Goal: Communication & Community: Answer question/provide support

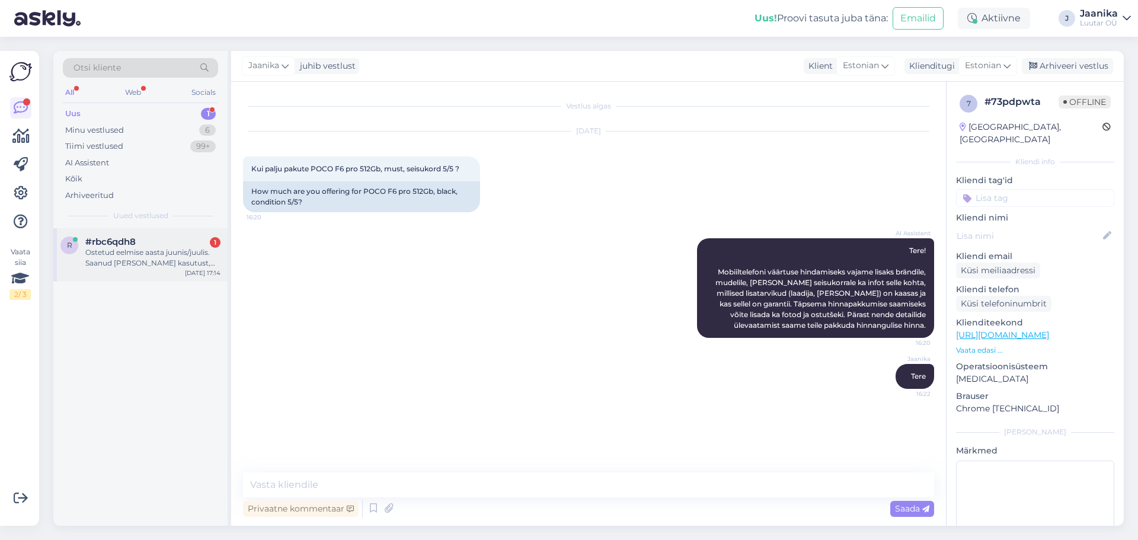
click at [97, 248] on div "Ostetud eelmise aasta juunis/juulis. Saanud [PERSON_NAME] kasutust, töötab idea…" at bounding box center [152, 257] width 135 height 21
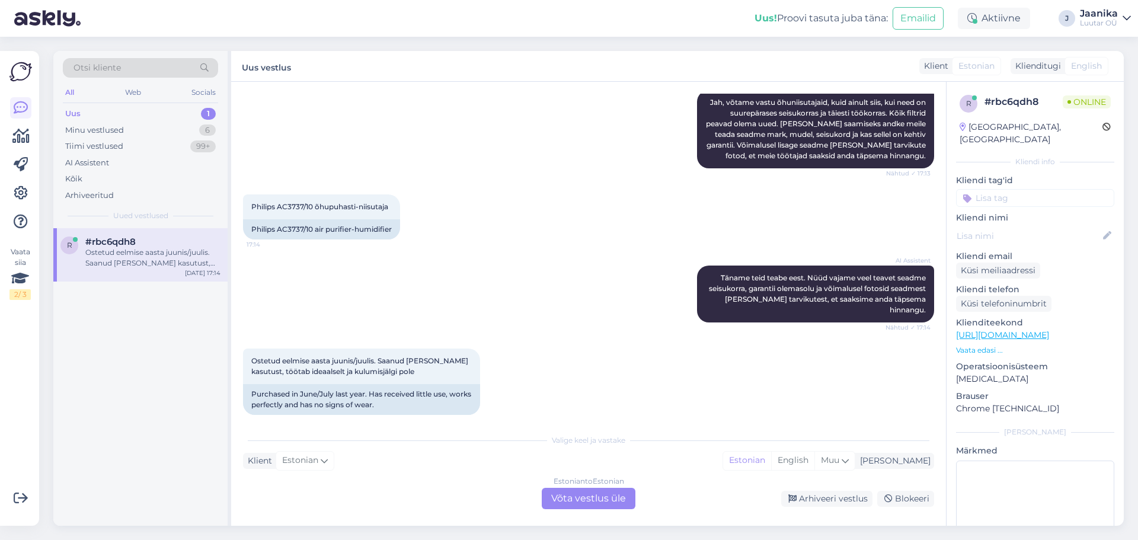
click at [560, 495] on div "Estonian to Estonian Võta vestlus üle" at bounding box center [589, 498] width 94 height 21
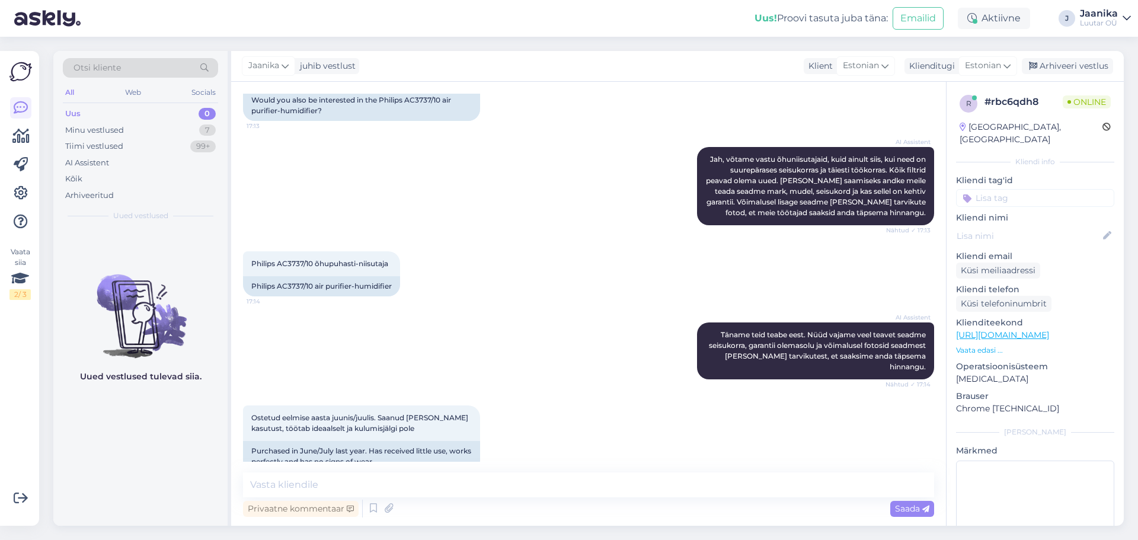
scroll to position [236, 0]
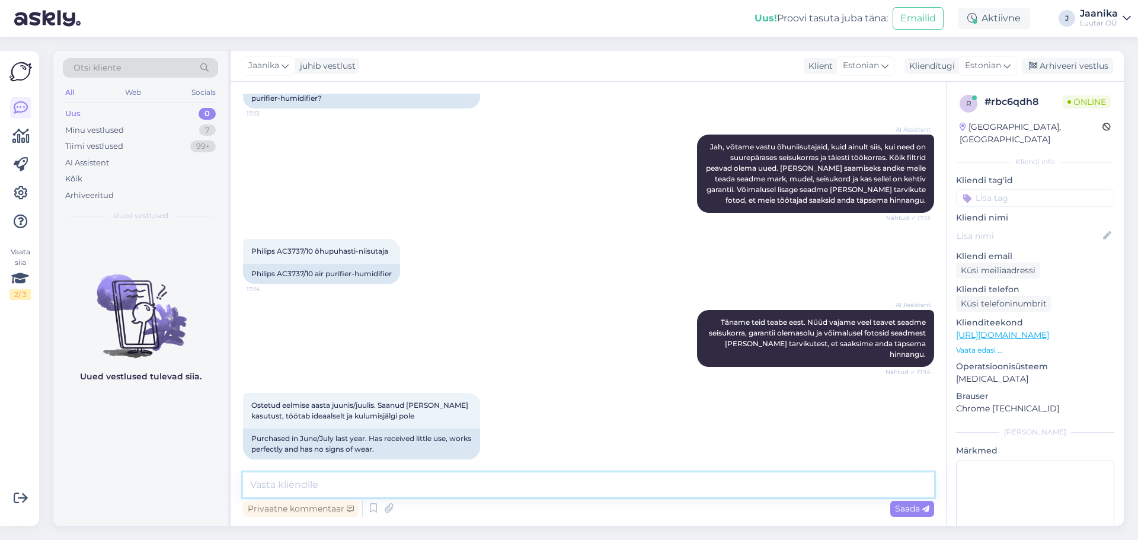
click at [394, 482] on textarea at bounding box center [588, 484] width 691 height 25
type textarea "Tere!"
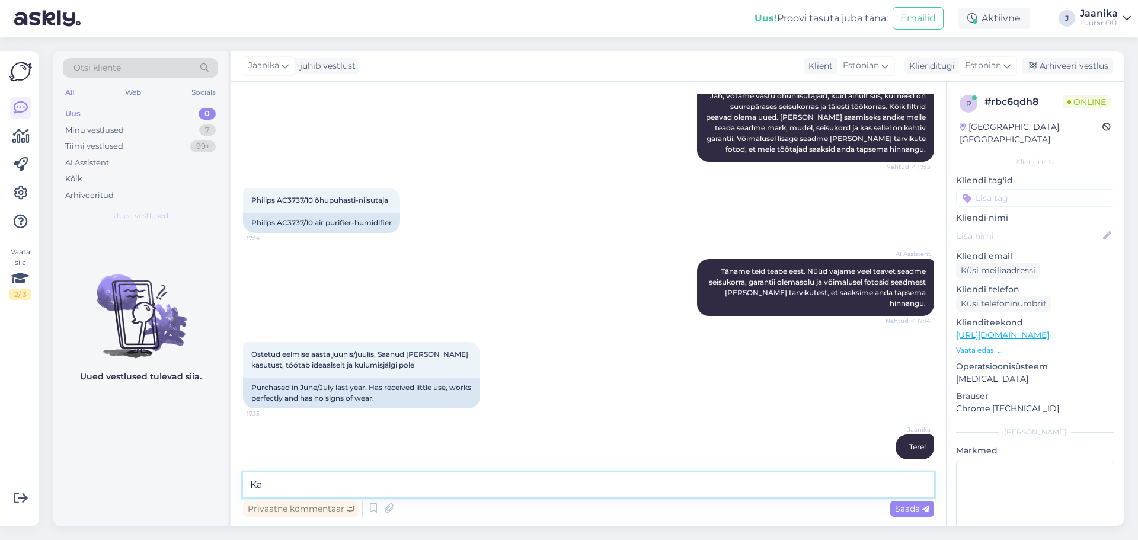
type textarea "K"
type textarea "[PERSON_NAME] antud toodet."
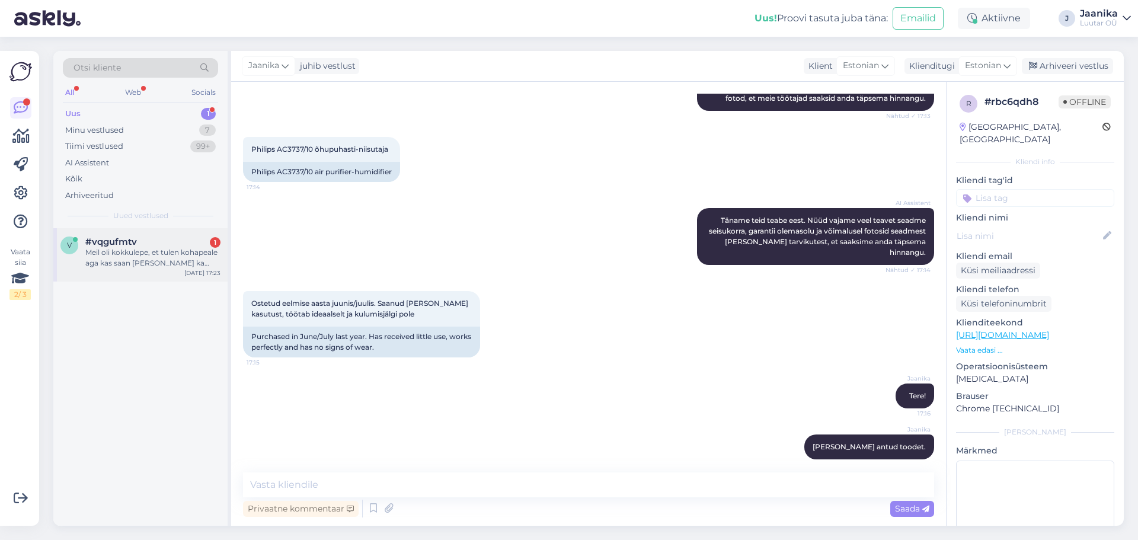
click at [161, 260] on div "Meil oli kokkulepe, et tulen kohapeale aga kas saan [PERSON_NAME] ka internetis…" at bounding box center [152, 257] width 135 height 21
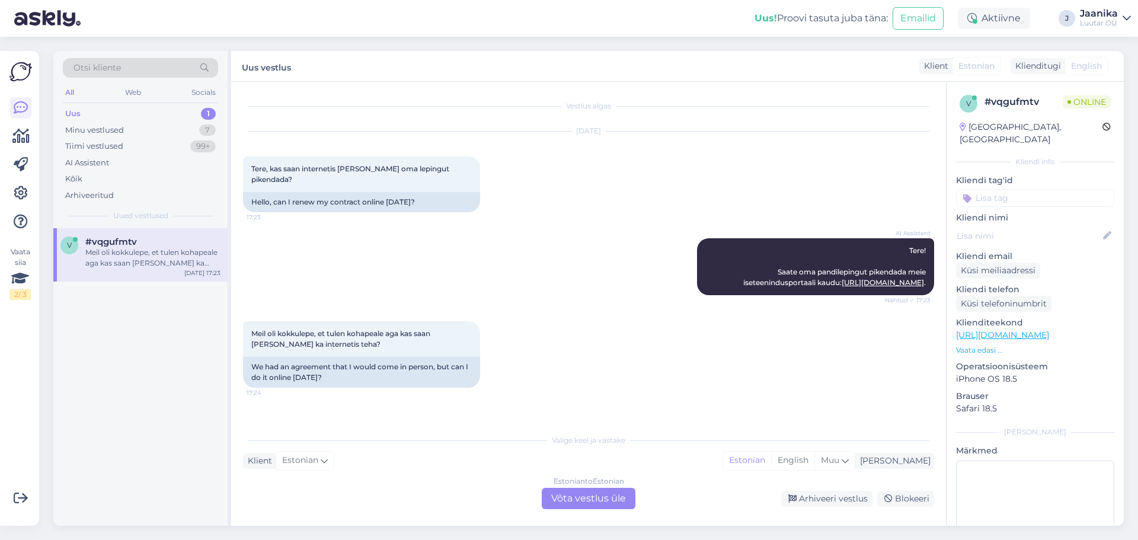
scroll to position [0, 0]
click at [601, 501] on div "Estonian to Estonian Võta vestlus üle" at bounding box center [589, 498] width 94 height 21
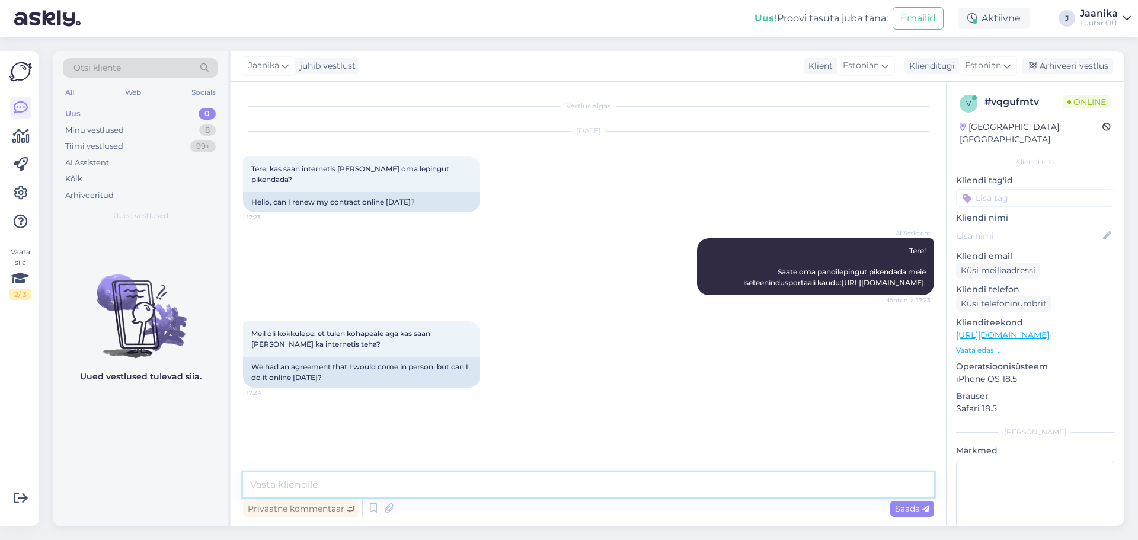
click at [438, 489] on textarea at bounding box center [588, 484] width 691 height 25
type textarea "Tere!"
click at [335, 478] on textarea at bounding box center [588, 484] width 691 height 25
type textarea "veebi [PERSON_NAME] saate jah pikenduada lepingut"
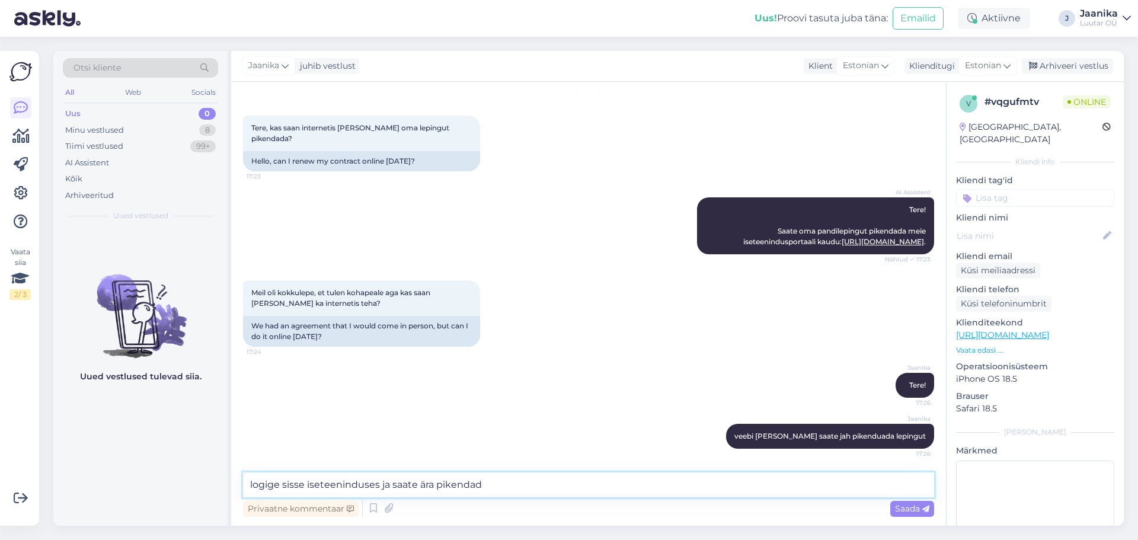
type textarea "logige sisse iseteeninduses ja saate ära pikendada"
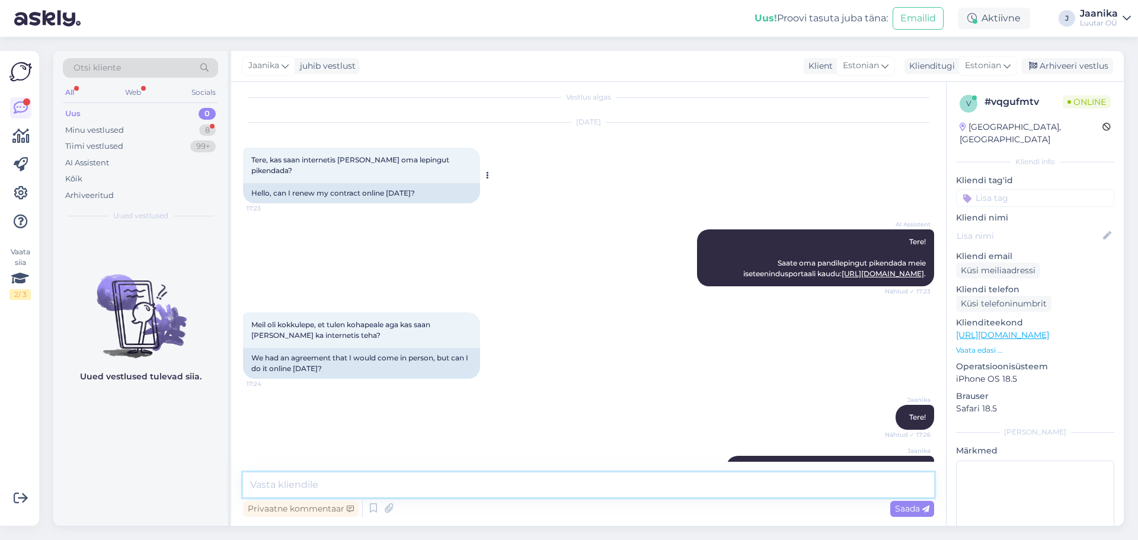
scroll to position [0, 0]
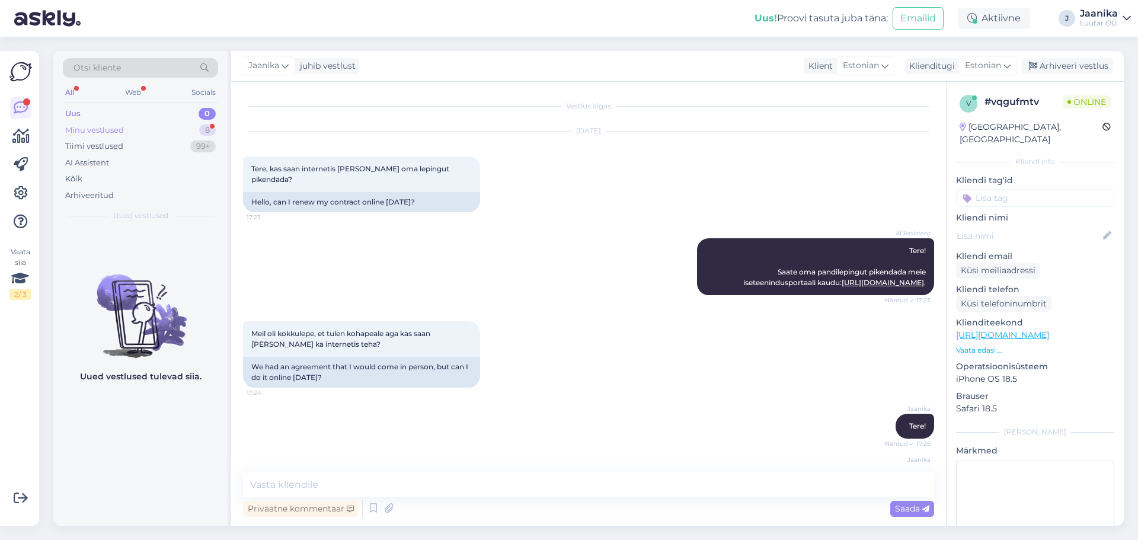
click at [102, 126] on div "Minu vestlused" at bounding box center [94, 130] width 59 height 12
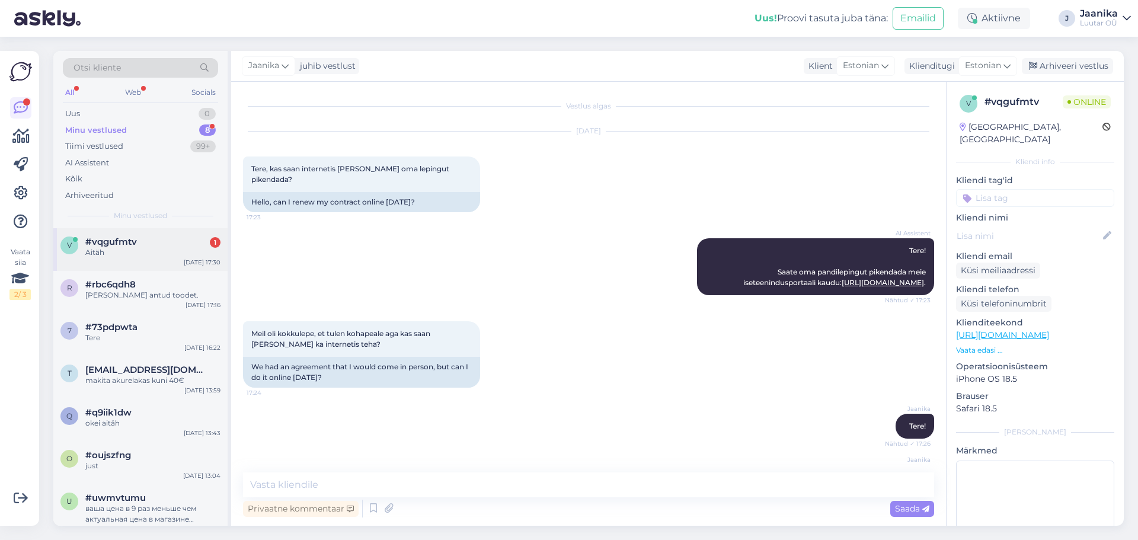
click at [91, 268] on div "v #vqgufmtv 1 Aitäh [DATE] 17:30" at bounding box center [140, 249] width 174 height 43
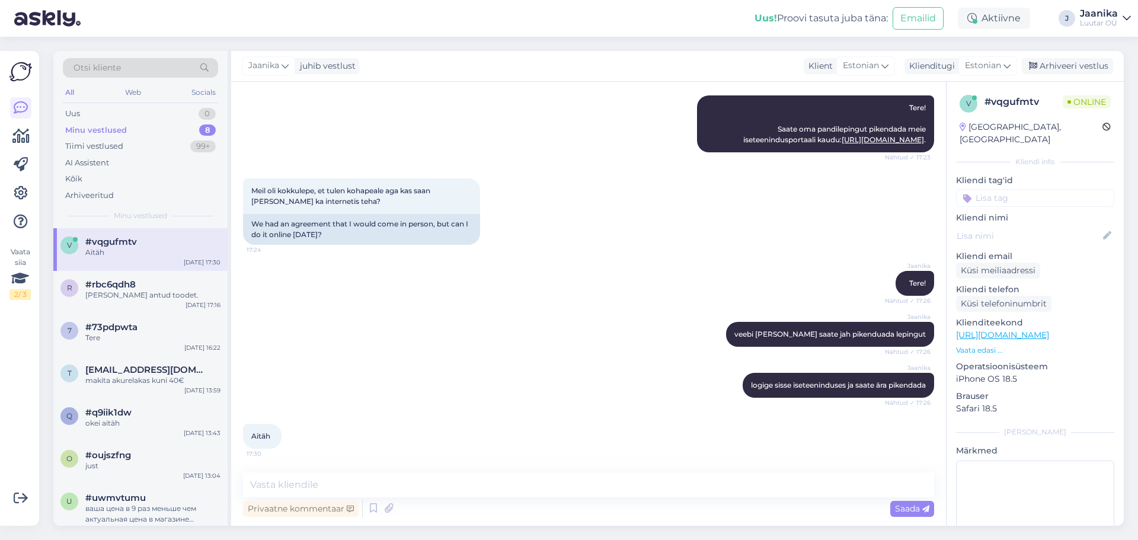
click at [82, 126] on div "Minu vestlused" at bounding box center [96, 130] width 62 height 12
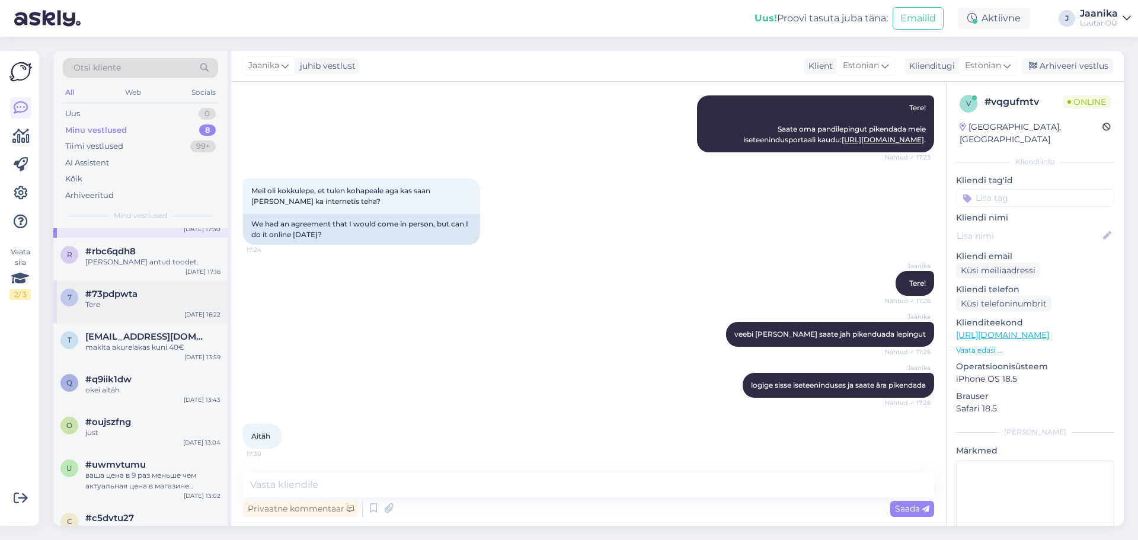
scroll to position [65, 0]
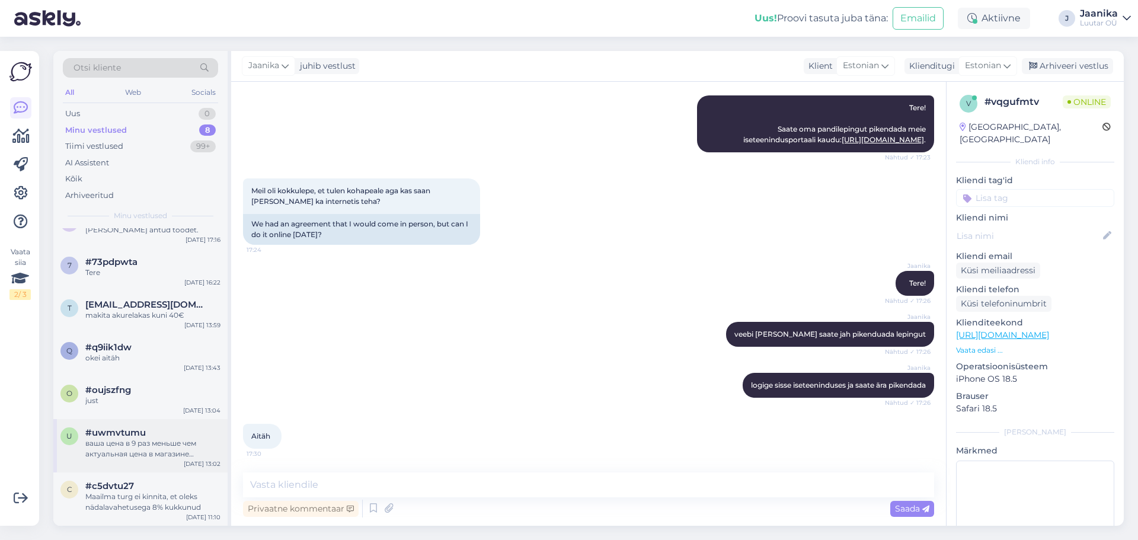
click at [155, 446] on div "ваша цена в 9 раз меньше чем актуальная цена в магазине магазине" at bounding box center [152, 448] width 135 height 21
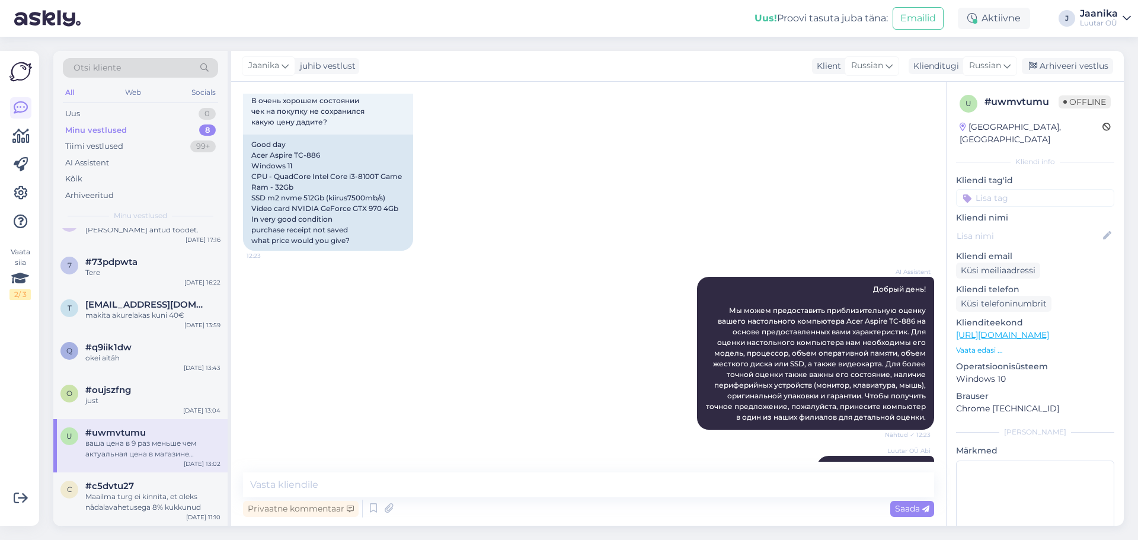
scroll to position [236, 0]
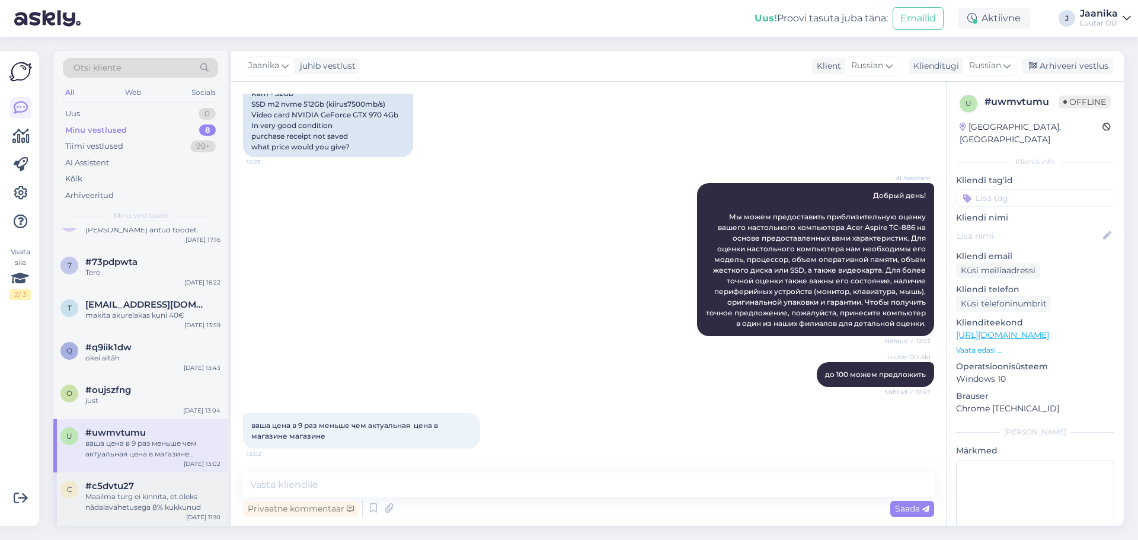
click at [137, 504] on div "Maailma turg ei kinnita, et oleks nädalavahetusega 8% kukkunud" at bounding box center [152, 501] width 135 height 21
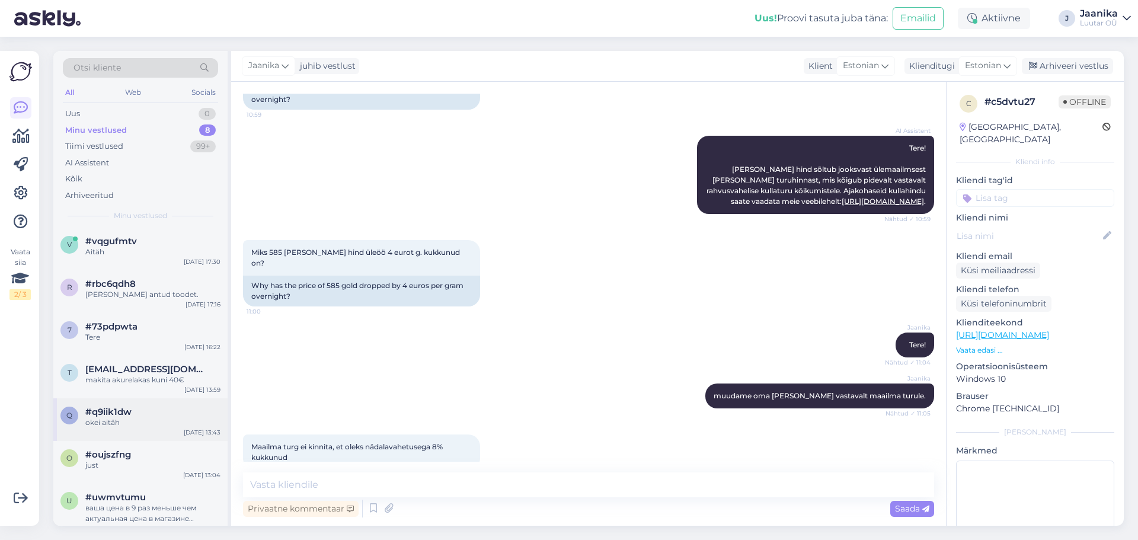
scroll to position [0, 0]
click at [108, 236] on div "v #vqgufmtv Aitäh [DATE] 17:30" at bounding box center [140, 249] width 174 height 43
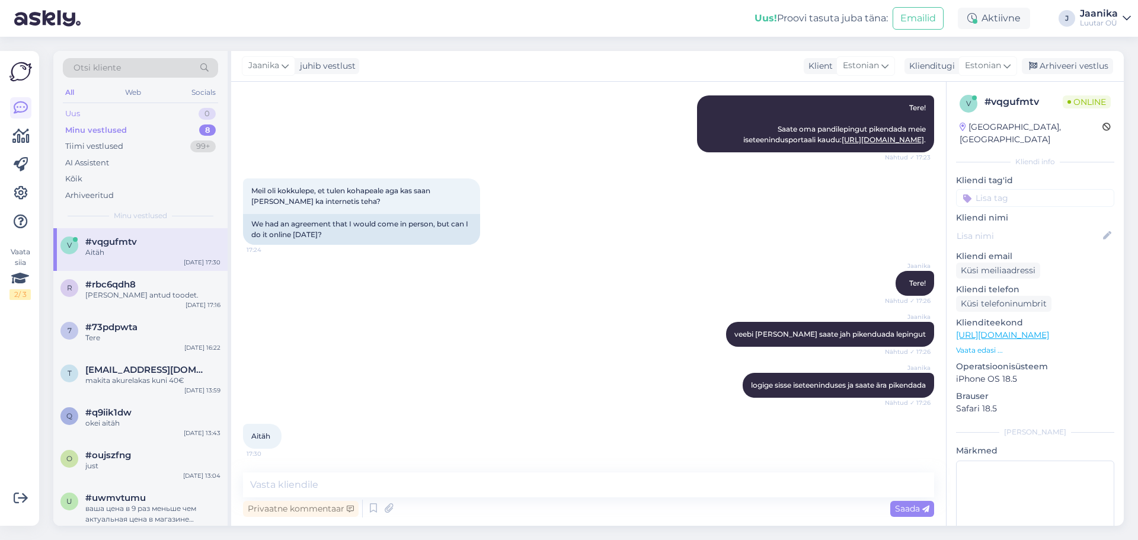
click at [101, 108] on div "Uus 0" at bounding box center [140, 113] width 155 height 17
